Goal: Find specific page/section: Find specific page/section

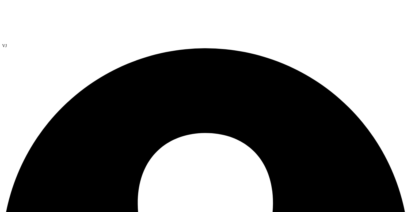
select select "USD"
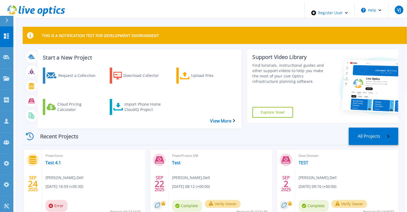
click at [7, 17] on div at bounding box center [9, 21] width 9 height 10
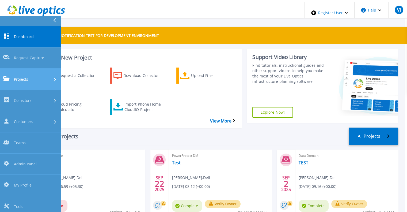
click at [27, 69] on link "Projects Projects" at bounding box center [30, 79] width 61 height 21
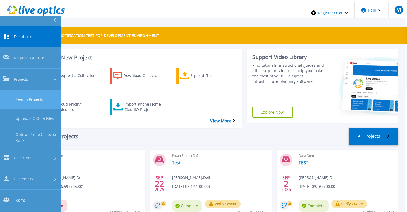
click at [30, 90] on link "Search Projects" at bounding box center [30, 99] width 61 height 19
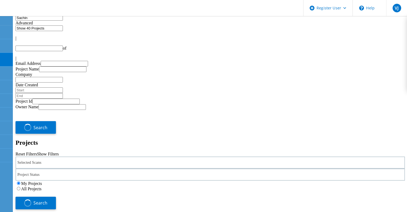
type input "1"
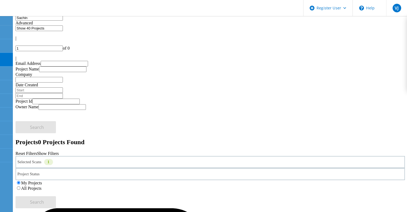
click at [41, 186] on label "All Projects" at bounding box center [31, 188] width 20 height 5
click at [20, 186] on input "All Projects" at bounding box center [18, 187] width 3 height 3
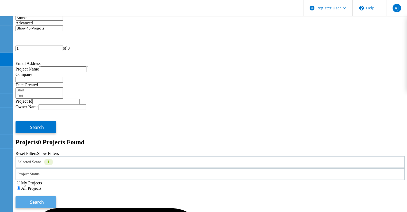
click at [56, 196] on button "Search" at bounding box center [36, 202] width 40 height 12
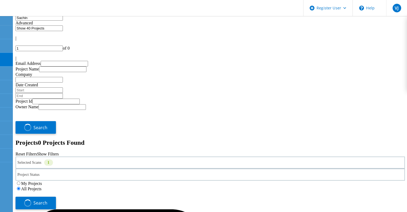
click at [38, 21] on input "Sachin" at bounding box center [39, 18] width 47 height 6
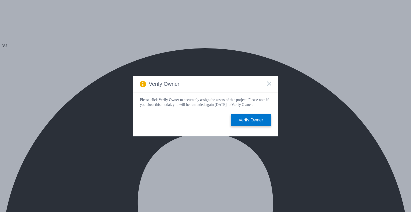
click at [270, 82] on icon at bounding box center [269, 83] width 4 height 4
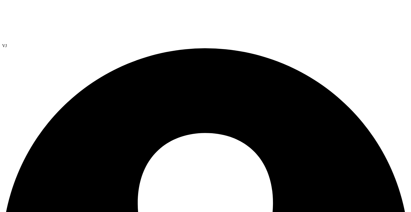
drag, startPoint x: 160, startPoint y: 52, endPoint x: 167, endPoint y: 68, distance: 17.4
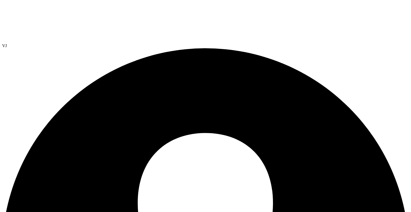
radio input "true"
radio input "false"
